Goal: Task Accomplishment & Management: Complete application form

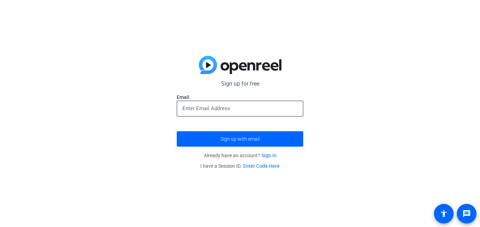
click at [233, 110] on input "email" at bounding box center [239, 108] width 115 height 8
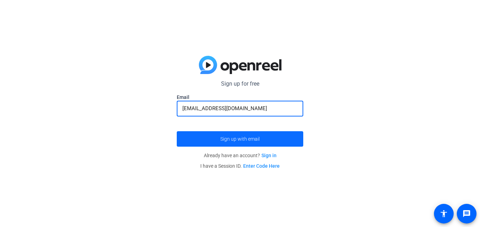
type input "[EMAIL_ADDRESS][DOMAIN_NAME]"
click at [231, 144] on span "submit" at bounding box center [240, 139] width 127 height 17
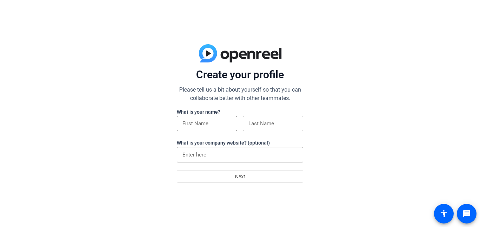
click at [212, 123] on input at bounding box center [206, 123] width 49 height 8
type input "e"
type input "[PERSON_NAME]"
click at [274, 123] on input at bounding box center [272, 123] width 49 height 8
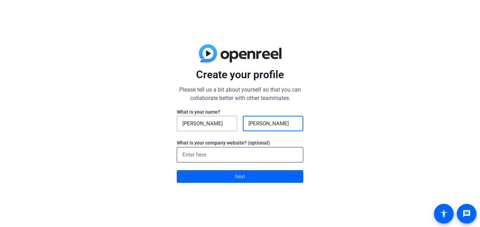
type input "[PERSON_NAME]"
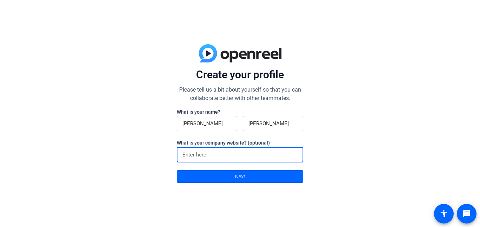
click at [263, 155] on input at bounding box center [239, 155] width 115 height 8
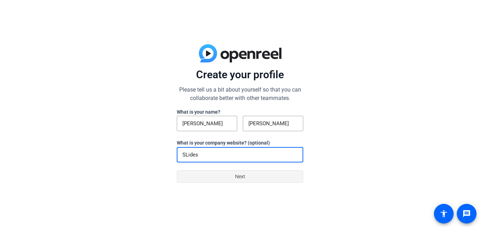
type input "SLides"
click at [259, 178] on span at bounding box center [240, 176] width 126 height 17
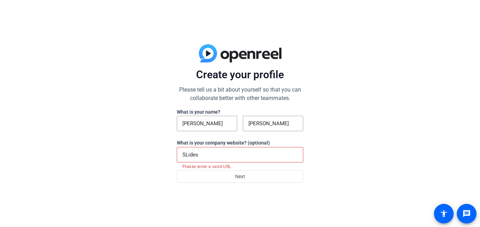
click at [254, 151] on input "SLides" at bounding box center [239, 155] width 115 height 8
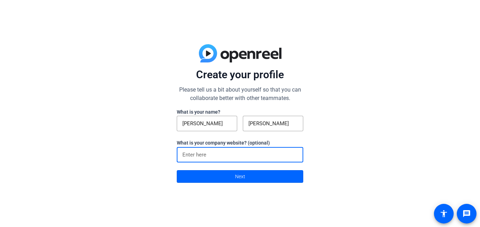
paste input "[URL][DOMAIN_NAME]"
type input "[URL][DOMAIN_NAME]"
click at [251, 178] on span at bounding box center [240, 176] width 126 height 17
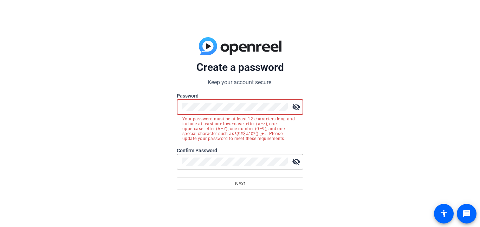
click at [177, 177] on button "Next" at bounding box center [240, 183] width 127 height 13
click at [248, 184] on span at bounding box center [240, 183] width 126 height 17
click at [296, 108] on mat-icon "visibility_off" at bounding box center [296, 107] width 14 height 14
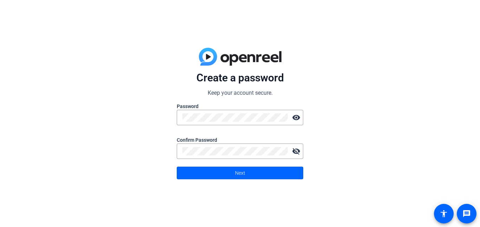
click at [240, 184] on div "Create a password Keep your account secure. Password visibility Confirm Passwor…" at bounding box center [240, 113] width 480 height 227
click at [236, 175] on span "Next" at bounding box center [240, 173] width 10 height 13
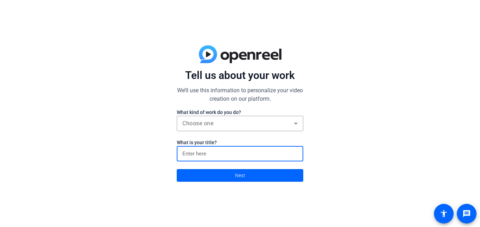
click at [235, 151] on input at bounding box center [239, 154] width 115 height 8
type input "Itranslate"
click at [208, 123] on span "Choose one" at bounding box center [197, 123] width 31 height 7
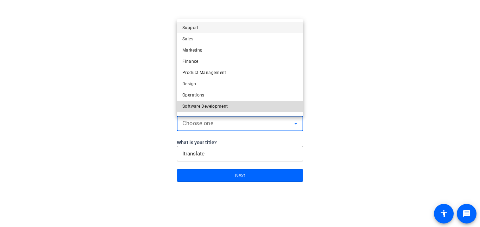
click at [214, 102] on span "Software Development" at bounding box center [205, 106] width 46 height 8
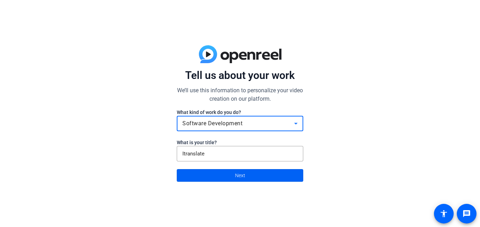
click at [262, 177] on span at bounding box center [240, 175] width 126 height 17
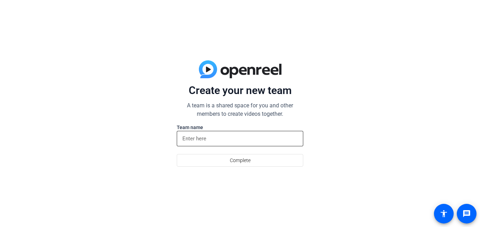
click at [245, 138] on input at bounding box center [239, 139] width 115 height 8
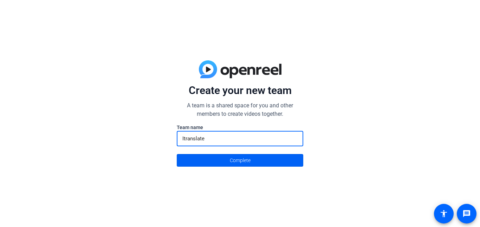
type input "Itranslate"
click at [189, 157] on span at bounding box center [240, 160] width 126 height 17
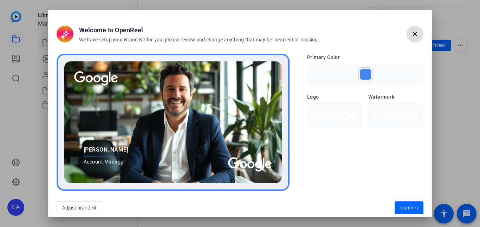
scroll to position [0, 0]
click at [375, 102] on div "Watermark" at bounding box center [396, 111] width 56 height 36
click at [374, 97] on h3 "Watermark" at bounding box center [396, 96] width 56 height 7
click at [384, 95] on h3 "Watermark" at bounding box center [396, 96] width 56 height 7
click at [408, 209] on span "Confirm" at bounding box center [409, 208] width 18 height 7
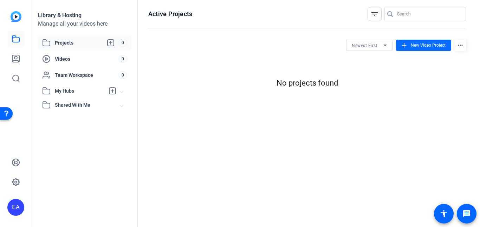
click at [423, 47] on span "New Video Project" at bounding box center [428, 45] width 35 height 6
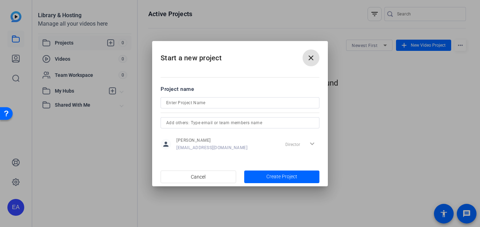
click at [234, 104] on input at bounding box center [240, 103] width 148 height 8
type input "Itranslate"
click at [274, 177] on span "Create Project" at bounding box center [281, 176] width 31 height 7
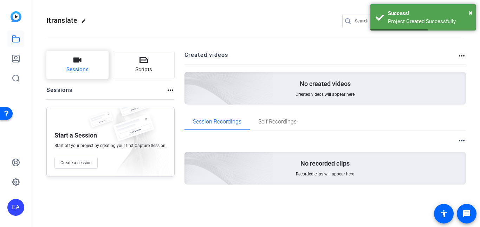
click at [86, 70] on span "Sessions" at bounding box center [77, 70] width 22 height 8
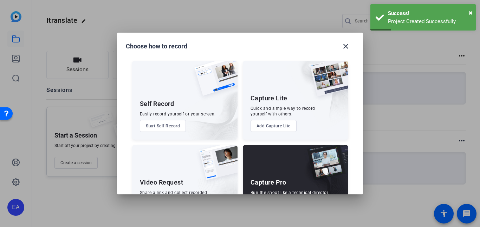
scroll to position [37, 0]
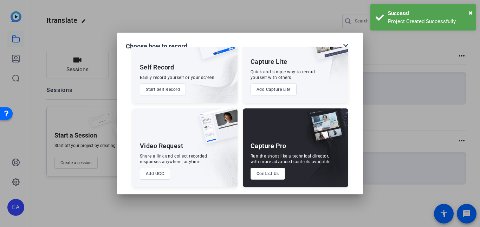
click at [162, 171] on button "Add UGC" at bounding box center [155, 174] width 31 height 12
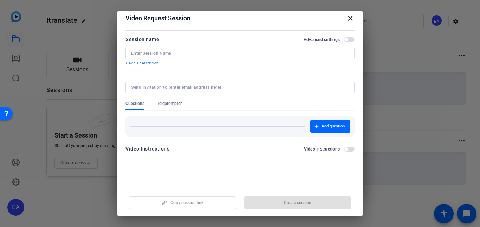
scroll to position [0, 0]
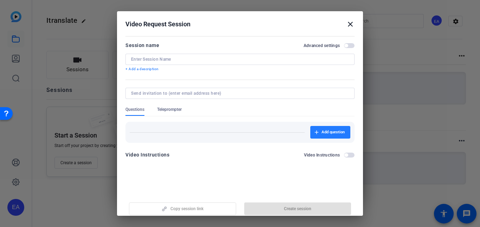
click at [319, 132] on span "button" at bounding box center [330, 132] width 40 height 17
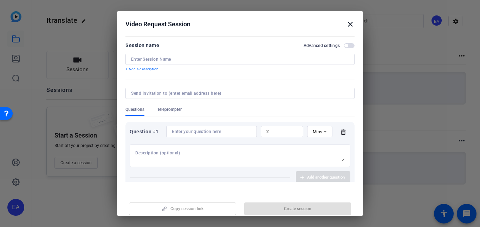
scroll to position [34, 0]
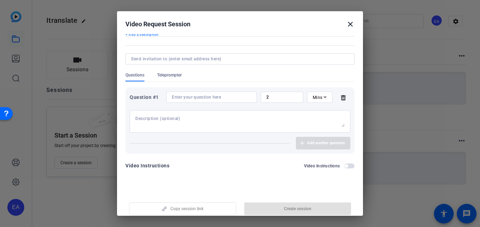
click at [348, 24] on mat-icon "close" at bounding box center [350, 24] width 8 height 8
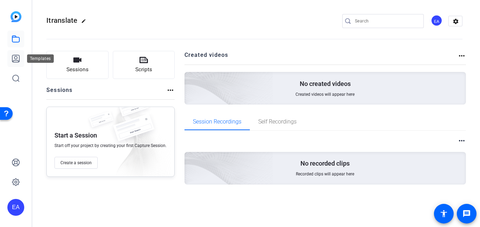
click at [17, 57] on icon at bounding box center [16, 58] width 8 height 8
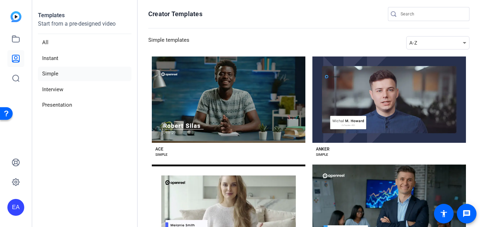
click at [84, 114] on aside "Templates Start from a pre-designed video All Instant Simple Interview Presenta…" at bounding box center [84, 113] width 105 height 227
click at [76, 107] on li "Presentation" at bounding box center [84, 105] width 93 height 14
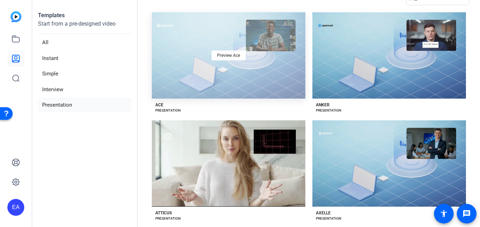
scroll to position [50, 0]
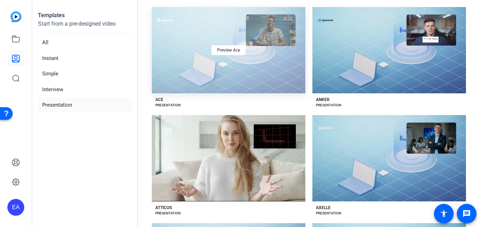
click at [258, 44] on div "Preview Ace" at bounding box center [229, 50] width 154 height 86
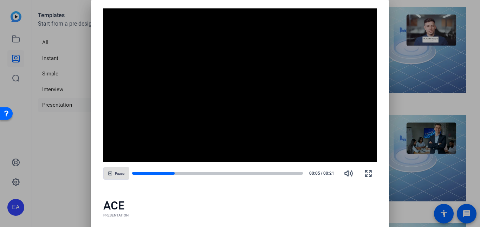
click at [370, 132] on video "Video Player" at bounding box center [240, 85] width 274 height 154
click at [430, 130] on div at bounding box center [240, 113] width 480 height 227
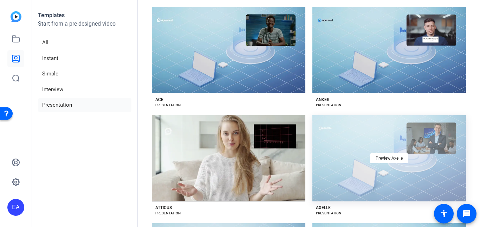
click at [397, 171] on div "Preview Axelle" at bounding box center [389, 158] width 154 height 86
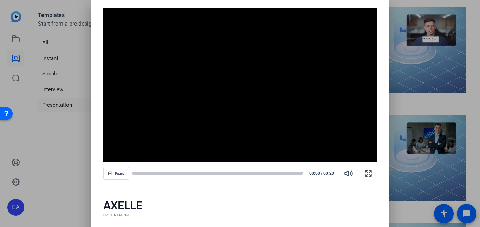
click at [423, 143] on div at bounding box center [240, 113] width 480 height 227
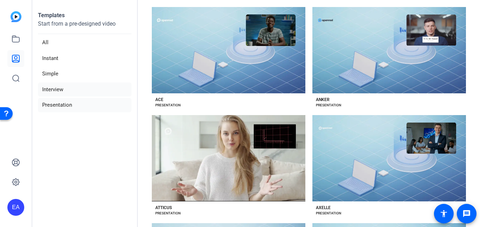
click at [66, 89] on li "Interview" at bounding box center [84, 90] width 93 height 14
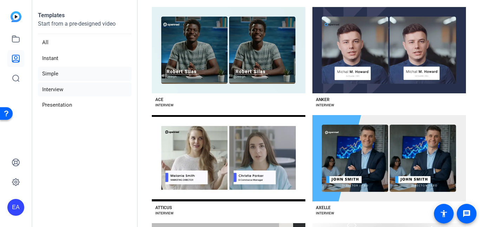
click at [70, 77] on li "Simple" at bounding box center [84, 74] width 93 height 14
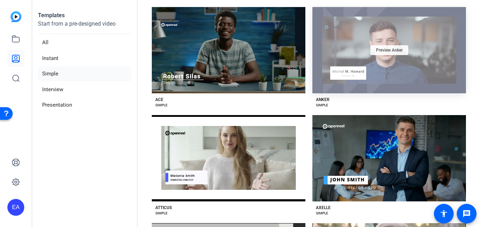
click at [381, 53] on div "Preview Anker" at bounding box center [389, 50] width 38 height 10
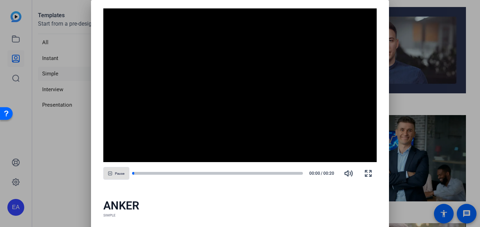
click at [468, 141] on div at bounding box center [240, 113] width 480 height 227
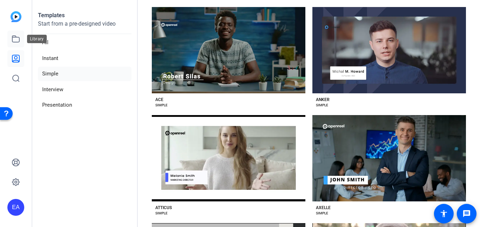
click at [15, 37] on icon at bounding box center [15, 39] width 7 height 6
